Goal: Complete application form: Complete application form

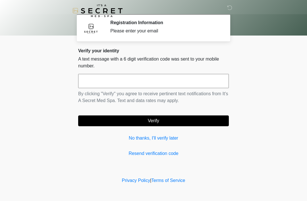
click at [166, 77] on input "text" at bounding box center [153, 81] width 151 height 14
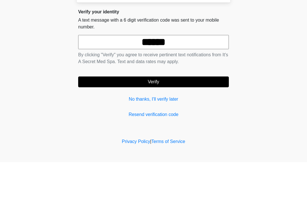
type input "******"
click at [178, 115] on button "Verify" at bounding box center [153, 120] width 151 height 11
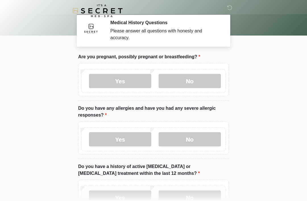
click at [202, 85] on label "No" at bounding box center [190, 81] width 62 height 14
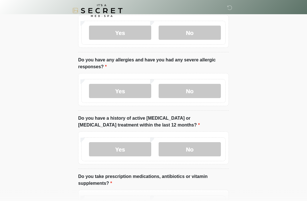
scroll to position [49, 0]
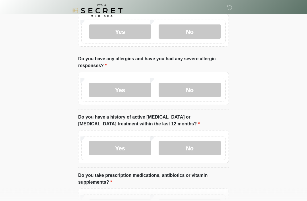
click at [202, 89] on label "No" at bounding box center [190, 90] width 62 height 14
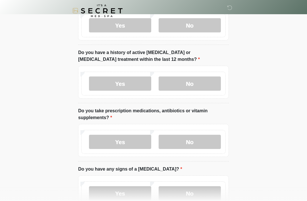
click at [206, 86] on label "No" at bounding box center [190, 83] width 62 height 14
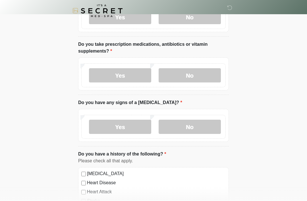
click at [211, 75] on label "No" at bounding box center [190, 75] width 62 height 14
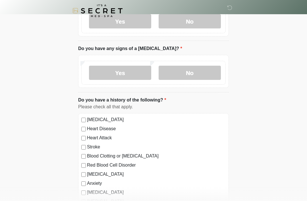
click at [197, 78] on label "No" at bounding box center [190, 73] width 62 height 14
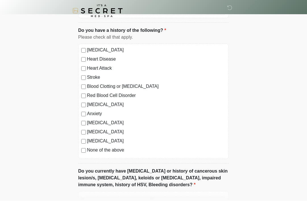
scroll to position [309, 0]
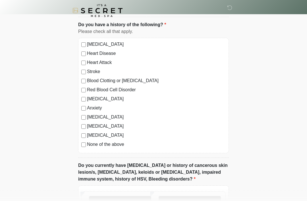
click at [118, 144] on label "None of the above" at bounding box center [156, 144] width 139 height 7
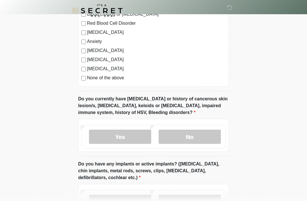
scroll to position [376, 0]
click at [194, 127] on div "Yes No" at bounding box center [153, 137] width 144 height 24
click at [193, 139] on label "No" at bounding box center [190, 137] width 62 height 14
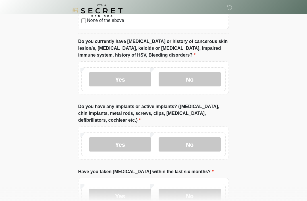
scroll to position [436, 0]
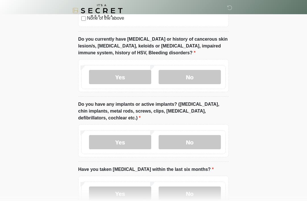
click at [136, 143] on label "Yes" at bounding box center [120, 142] width 62 height 14
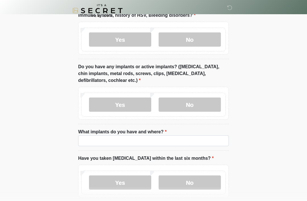
scroll to position [474, 0]
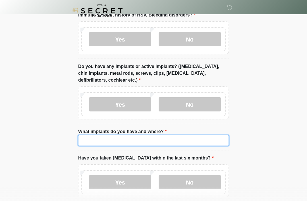
click at [193, 141] on input "What implants do you have and where?" at bounding box center [153, 140] width 151 height 11
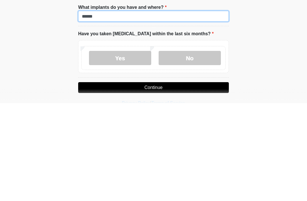
scroll to position [505, 0]
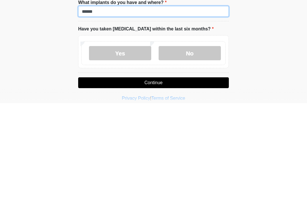
type input "******"
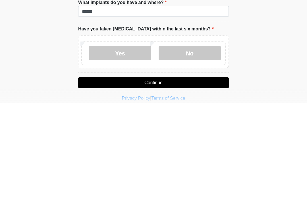
click at [208, 144] on label "No" at bounding box center [190, 151] width 62 height 14
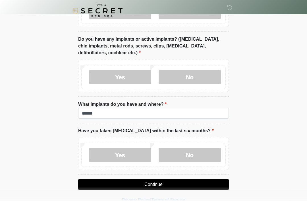
click at [197, 180] on button "Continue" at bounding box center [153, 184] width 151 height 11
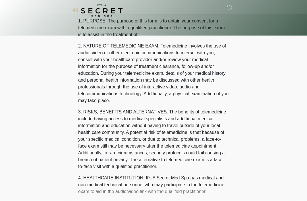
scroll to position [0, 0]
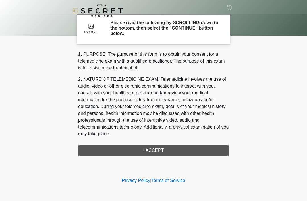
click at [185, 147] on div "1. PURPOSE. The purpose of this form is to obtain your consent for a telemedici…" at bounding box center [153, 103] width 151 height 105
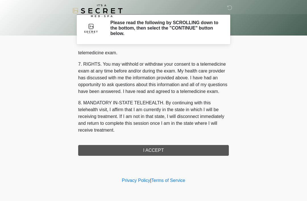
scroll to position [242, 0]
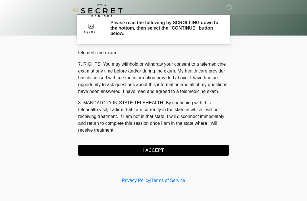
click at [157, 148] on button "I ACCEPT" at bounding box center [153, 150] width 151 height 11
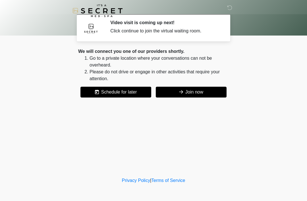
click at [196, 89] on button "Join now" at bounding box center [191, 92] width 71 height 11
